Goal: Use online tool/utility: Use online tool/utility

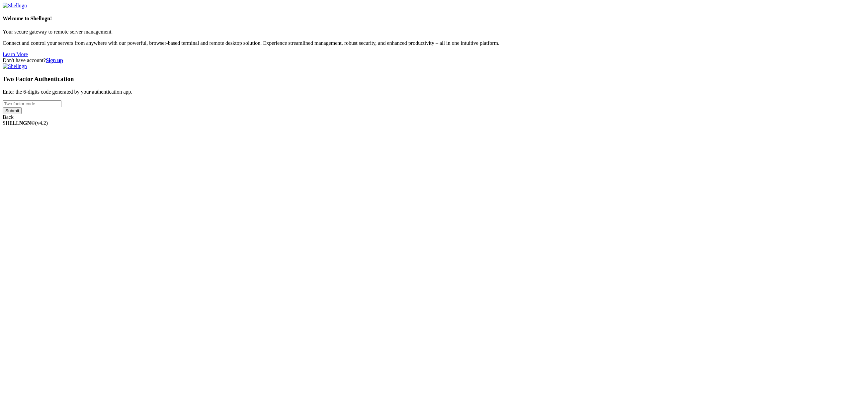
click at [61, 107] on input "number" at bounding box center [32, 103] width 59 height 7
paste input "347714"
type input "347714"
drag, startPoint x: 506, startPoint y: 245, endPoint x: 513, endPoint y: 241, distance: 7.6
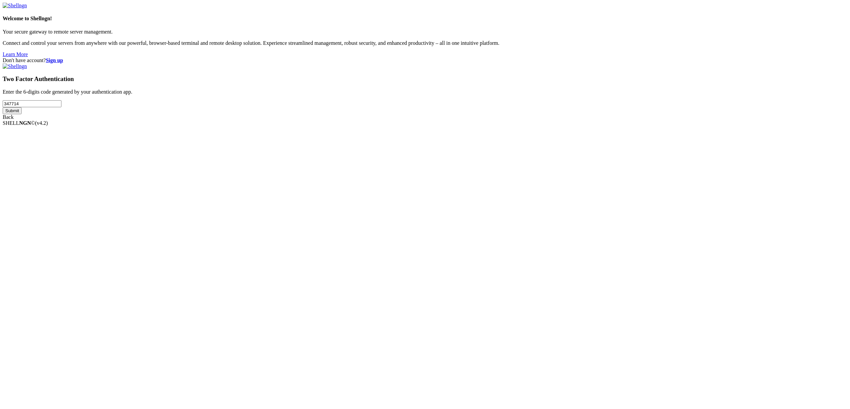
click at [507, 120] on div "Two Factor Authentication Enter the 6-digits code generated by your authenticat…" at bounding box center [425, 91] width 845 height 57
click at [22, 114] on input "Submit" at bounding box center [12, 110] width 19 height 7
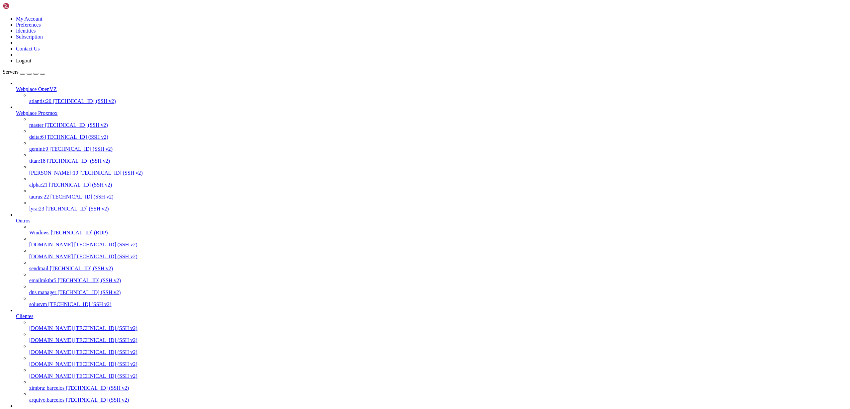
scroll to position [440, 0]
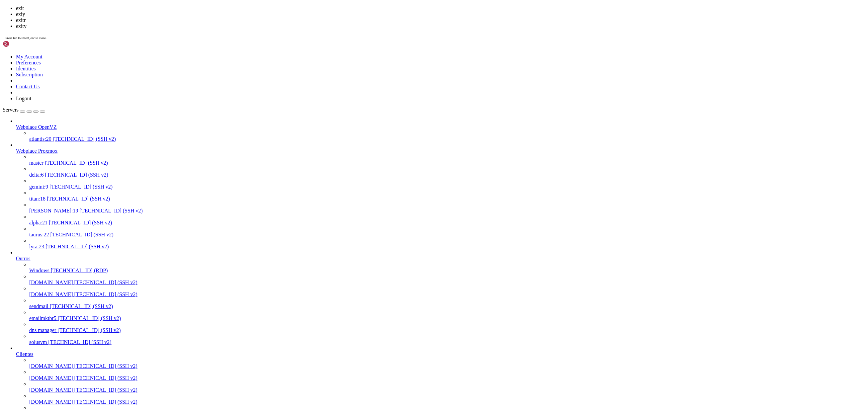
scroll to position [18, 0]
